Goal: Information Seeking & Learning: Check status

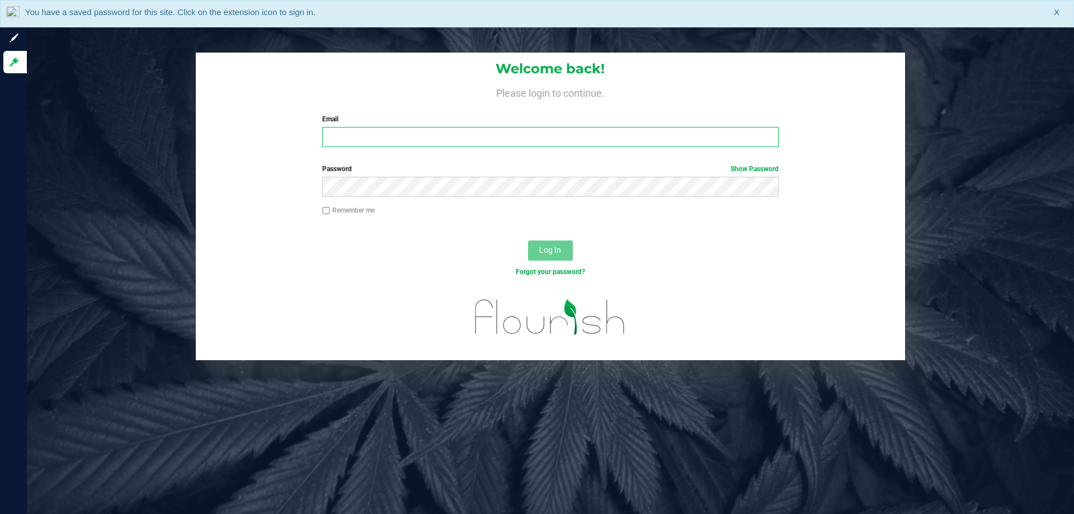
click at [409, 134] on input "Email" at bounding box center [550, 137] width 456 height 20
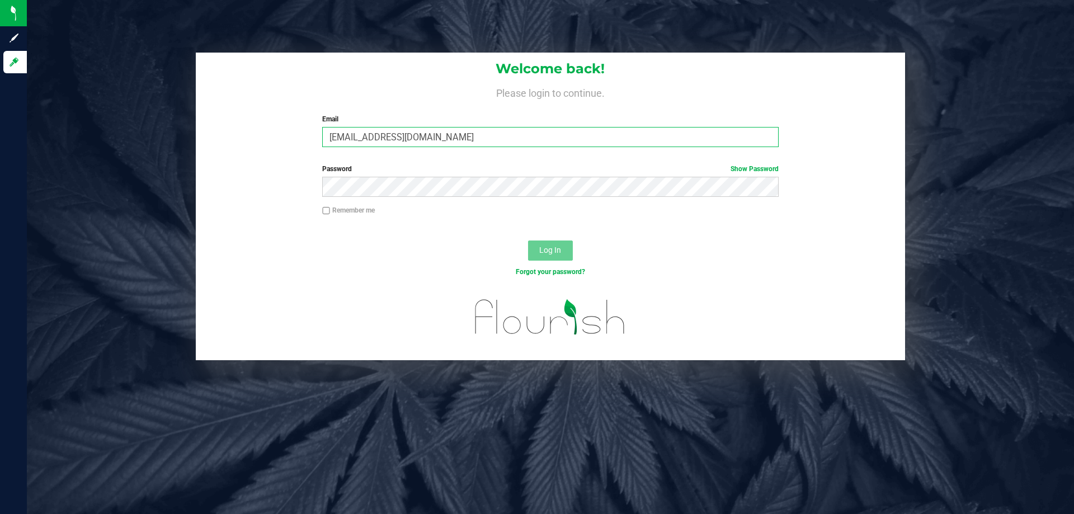
type input "[EMAIL_ADDRESS][DOMAIN_NAME]"
click at [528, 241] on button "Log In" at bounding box center [550, 251] width 45 height 20
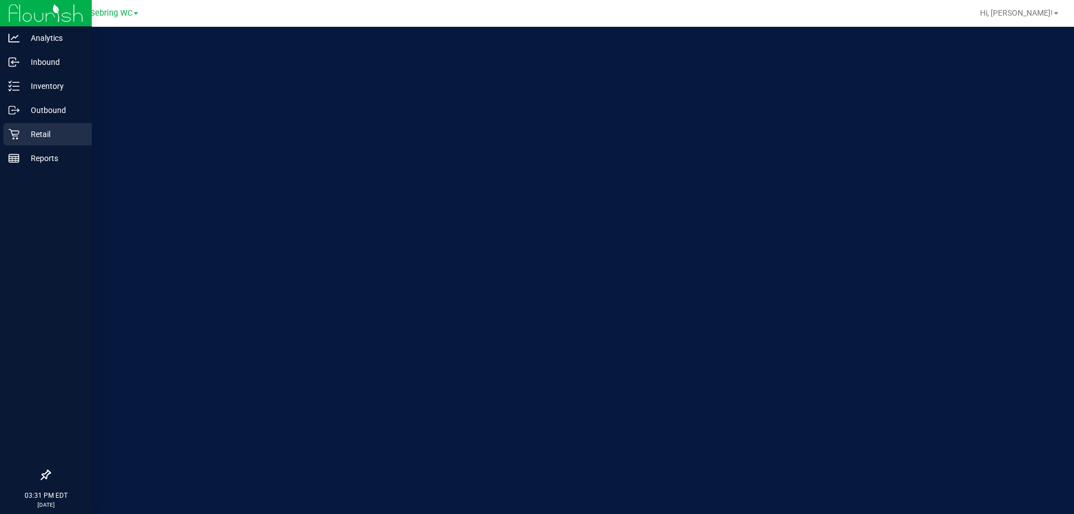
click at [21, 131] on p "Retail" at bounding box center [53, 134] width 67 height 13
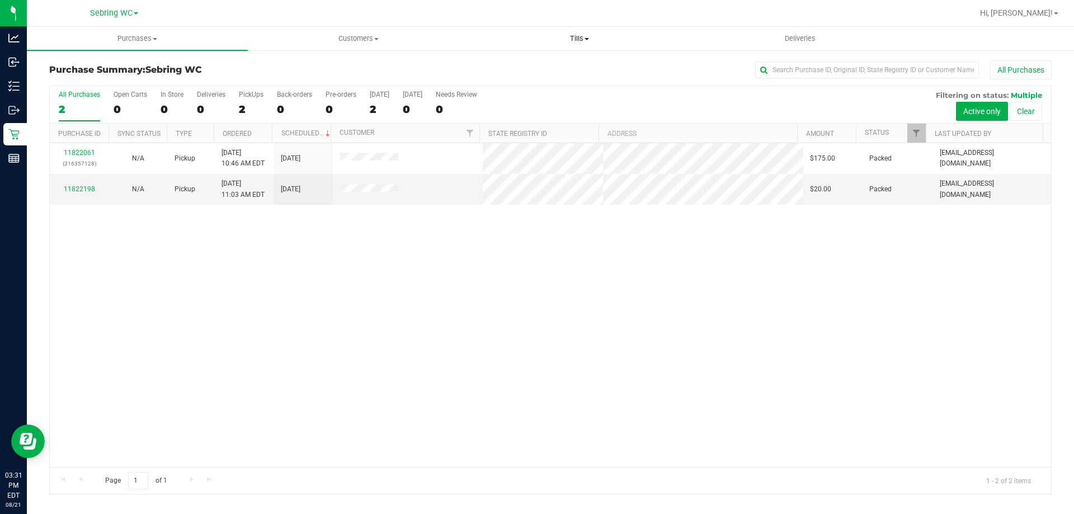
click at [587, 34] on span "Tills" at bounding box center [579, 39] width 220 height 10
click at [543, 65] on span "Manage tills" at bounding box center [507, 68] width 76 height 10
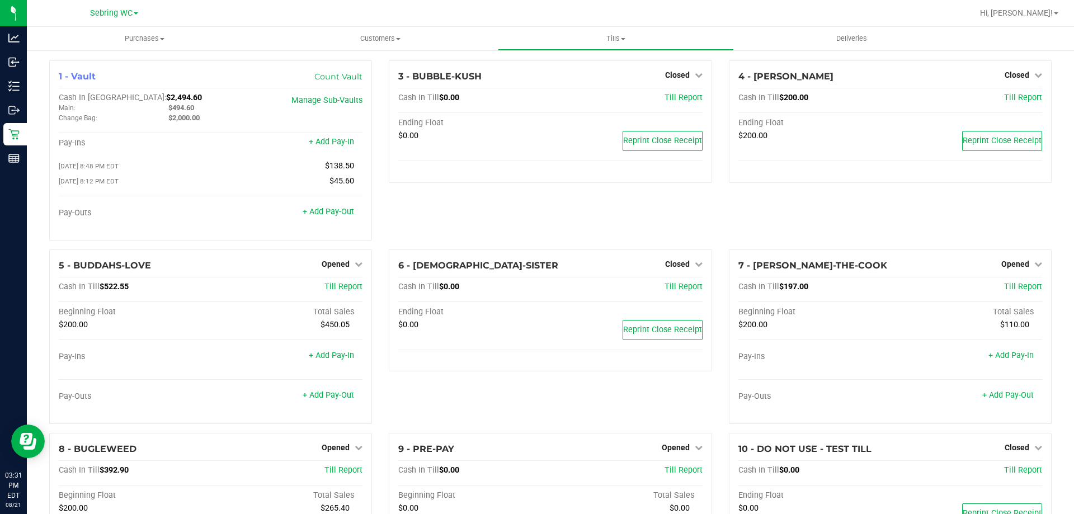
click at [481, 220] on div "3 - BUBBLE-KUSH Closed Open Till Cash In Till $0.00 Till Report Ending Float $0…" at bounding box center [550, 154] width 340 height 189
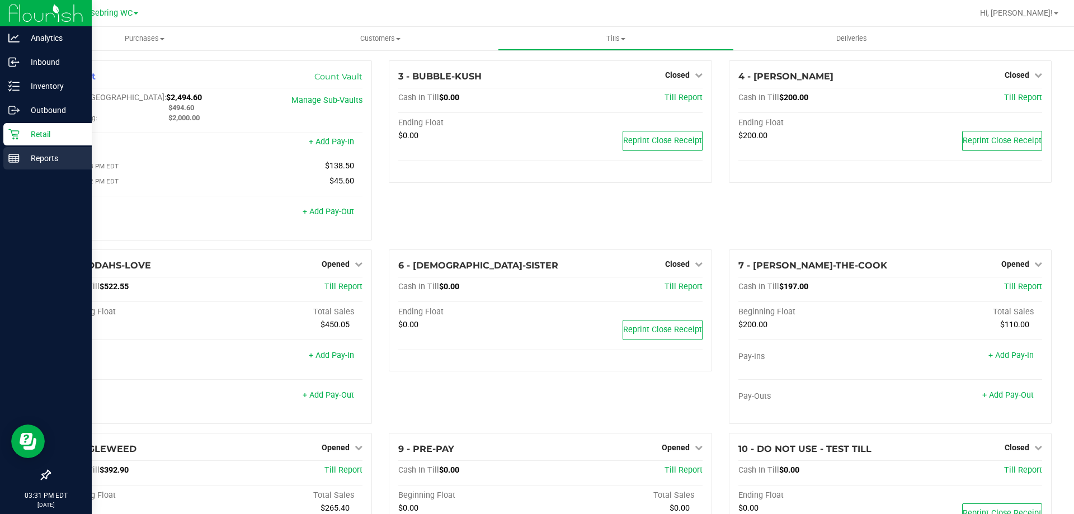
click at [26, 153] on p "Reports" at bounding box center [53, 158] width 67 height 13
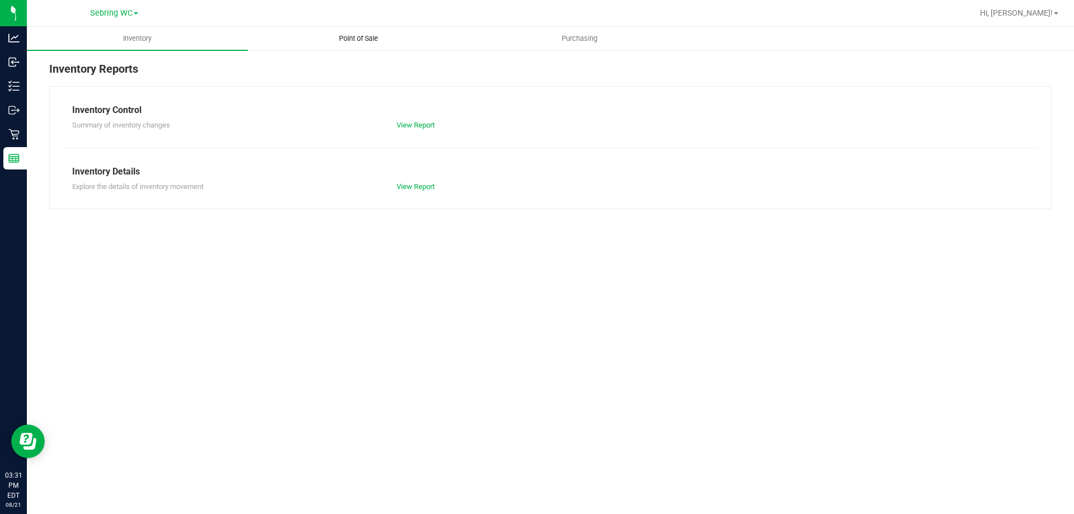
click at [354, 42] on span "Point of Sale" at bounding box center [358, 39] width 69 height 10
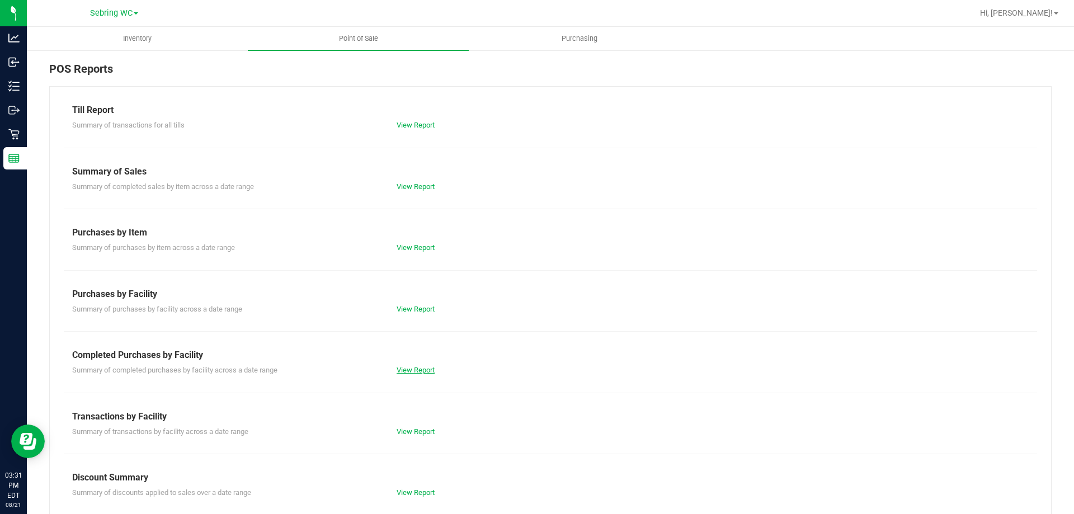
click at [407, 371] on link "View Report" at bounding box center [416, 370] width 38 height 8
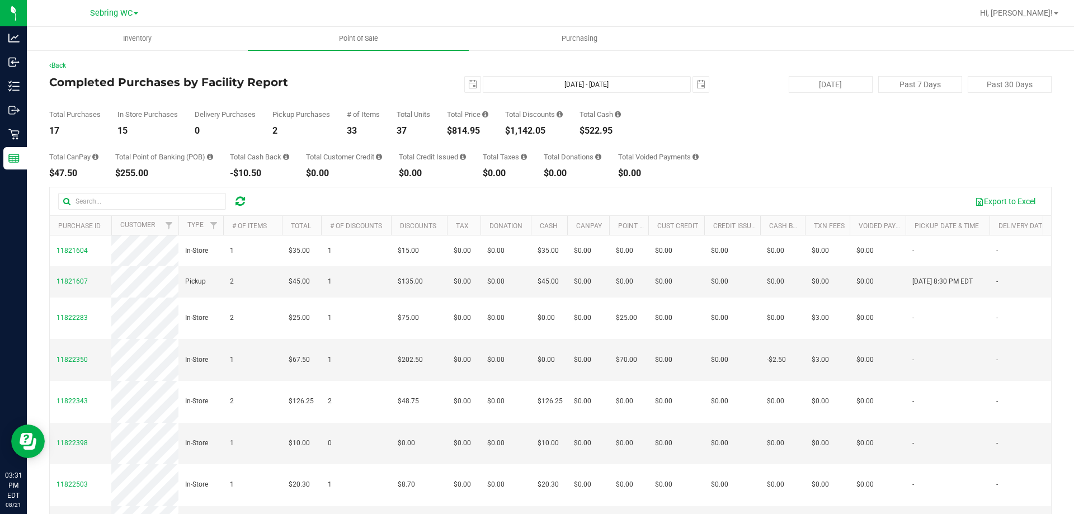
click at [411, 143] on div "Total CanPay $47.50 Total Point of Banking (POB) $255.00 Total Cash Back -$10.5…" at bounding box center [550, 156] width 1002 height 43
